Goal: Download file/media

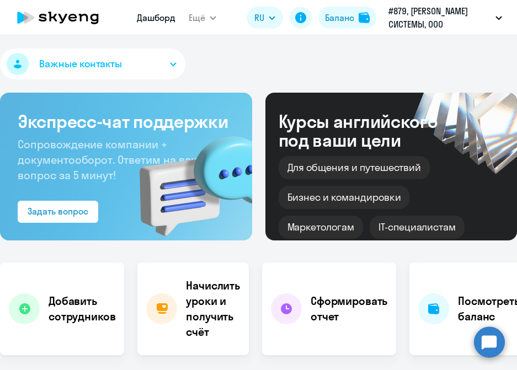
scroll to position [55, 0]
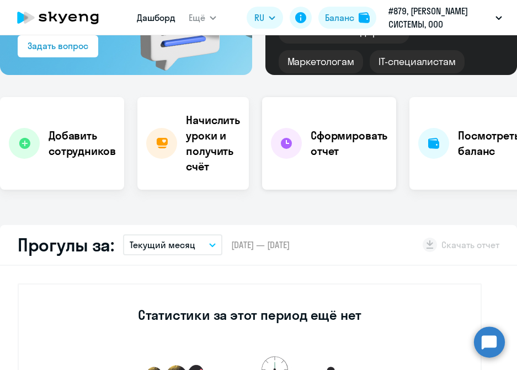
select select "30"
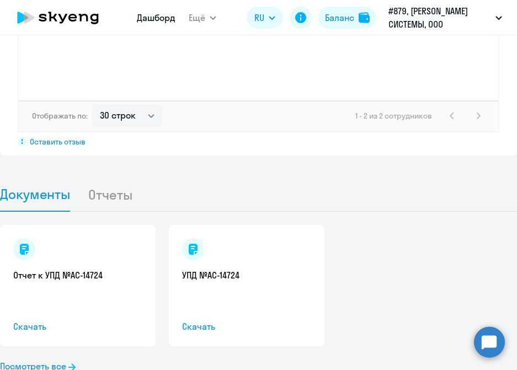
scroll to position [1048, 0]
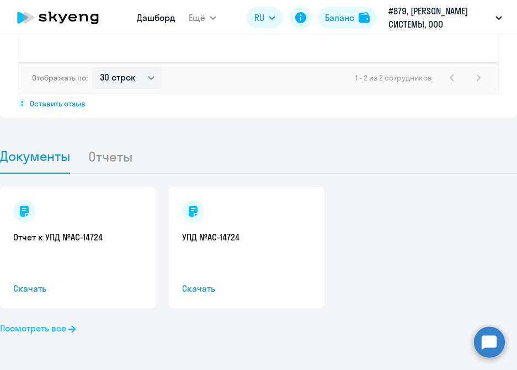
click at [51, 335] on link "Посмотреть все" at bounding box center [38, 328] width 76 height 13
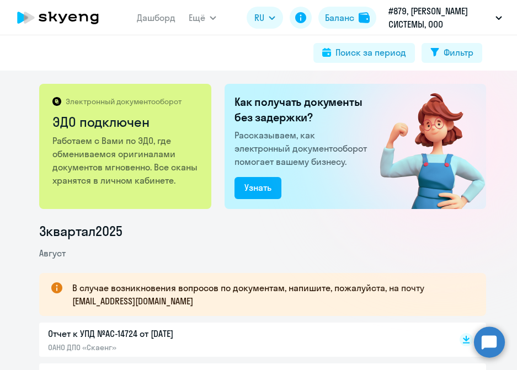
click at [29, 22] on icon at bounding box center [57, 18] width 97 height 28
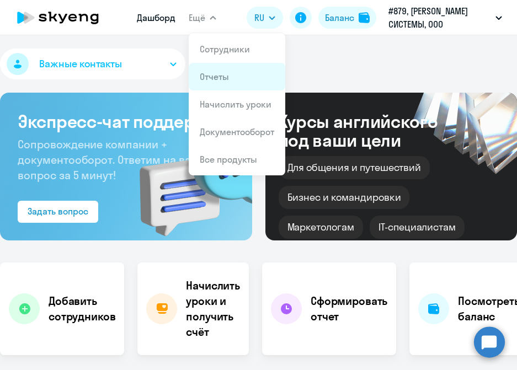
select select "30"
click at [206, 77] on link "Отчеты" at bounding box center [214, 76] width 29 height 11
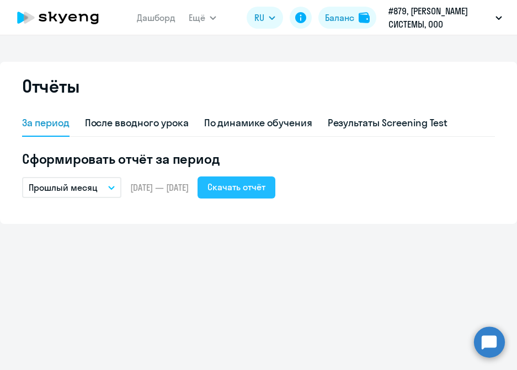
click at [242, 186] on div "Скачать отчёт" at bounding box center [236, 186] width 58 height 13
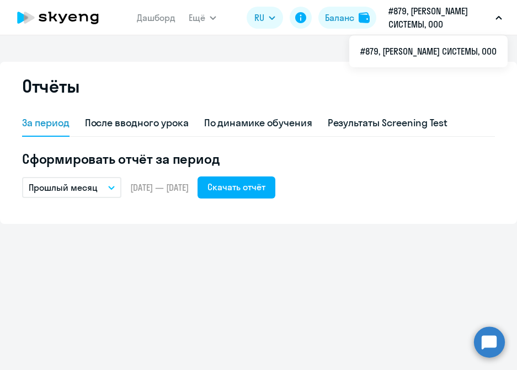
click at [483, 24] on p "#879, [PERSON_NAME] СИСТЕМЫ, ООО" at bounding box center [439, 17] width 103 height 26
